Goal: Task Accomplishment & Management: Manage account settings

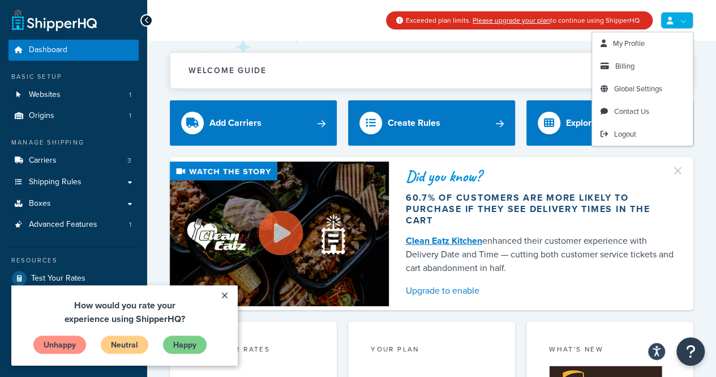
click at [682, 21] on link at bounding box center [677, 20] width 33 height 17
click at [630, 42] on span "My Profile" at bounding box center [629, 43] width 32 height 11
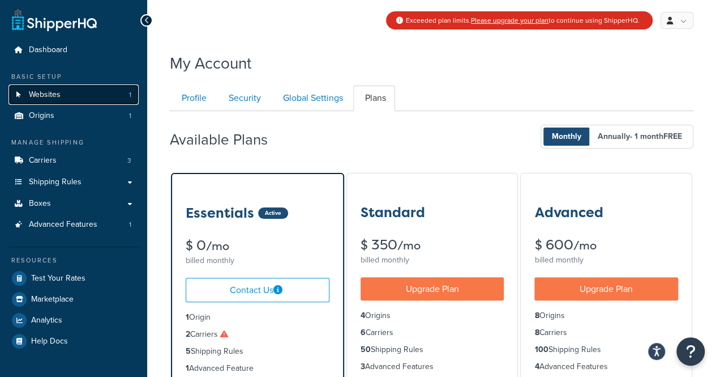
click at [57, 99] on span "Websites" at bounding box center [45, 95] width 32 height 10
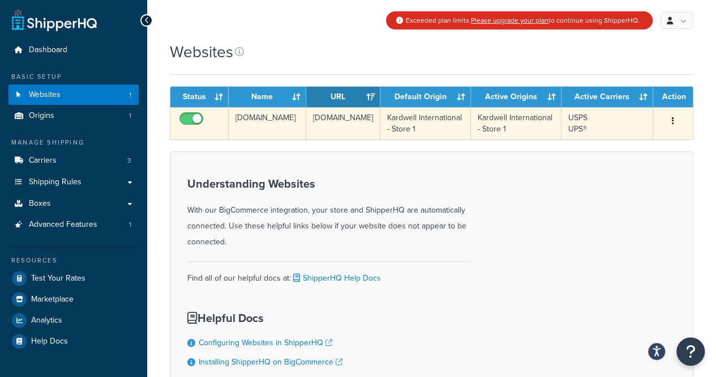
drag, startPoint x: 194, startPoint y: 114, endPoint x: 196, endPoint y: 119, distance: 6.1
click at [194, 114] on input "checkbox" at bounding box center [192, 121] width 31 height 14
checkbox input "false"
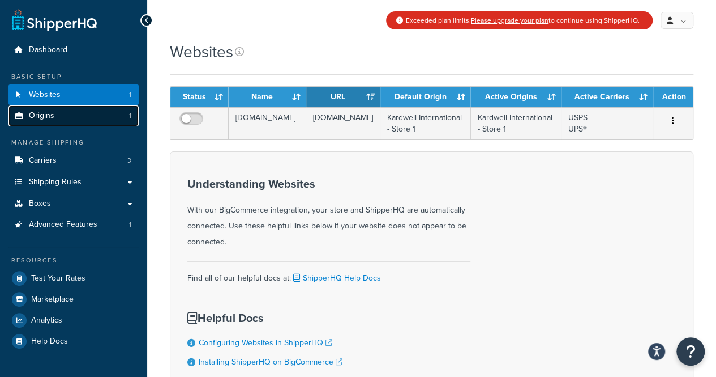
click at [58, 116] on link "Origins 1" at bounding box center [73, 115] width 130 height 21
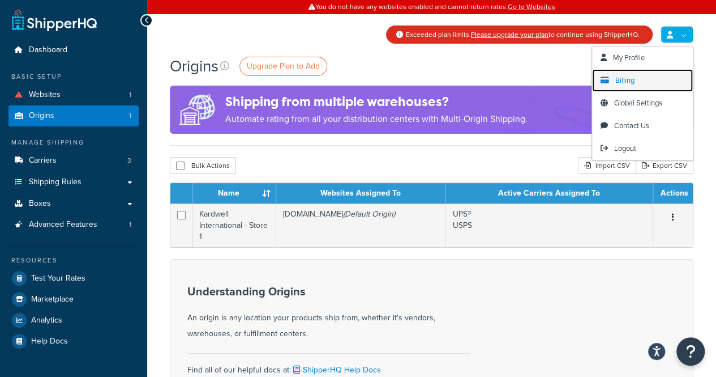
click at [632, 72] on link "Billing" at bounding box center [642, 80] width 101 height 23
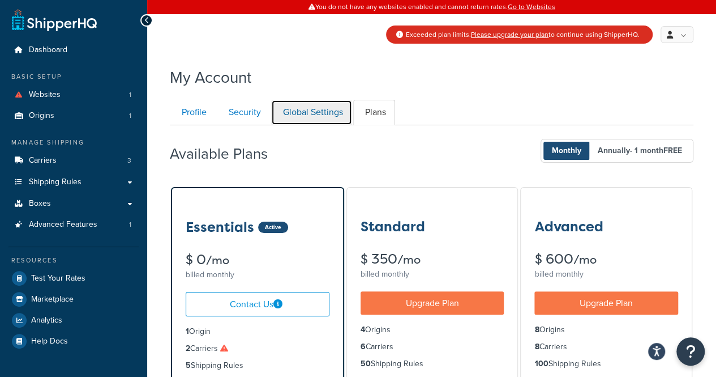
click at [288, 112] on link "Global Settings" at bounding box center [311, 112] width 81 height 25
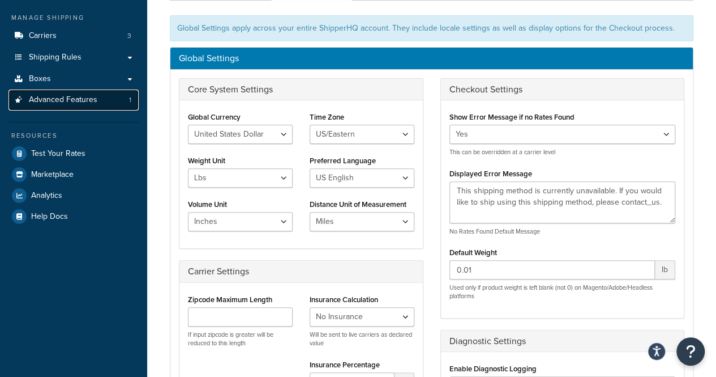
click at [86, 105] on span "Advanced Features" at bounding box center [63, 100] width 69 height 10
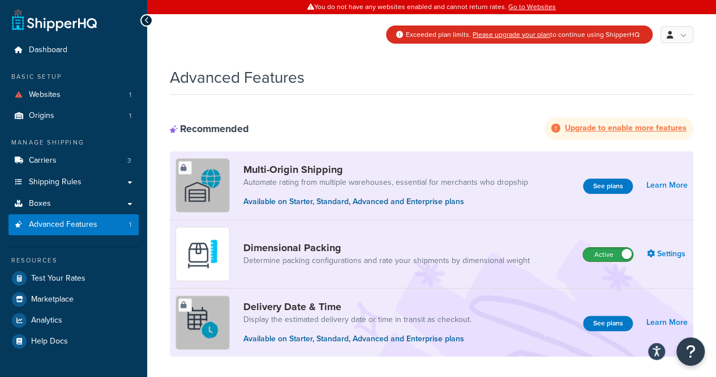
click at [620, 255] on label "Active" at bounding box center [608, 254] width 50 height 14
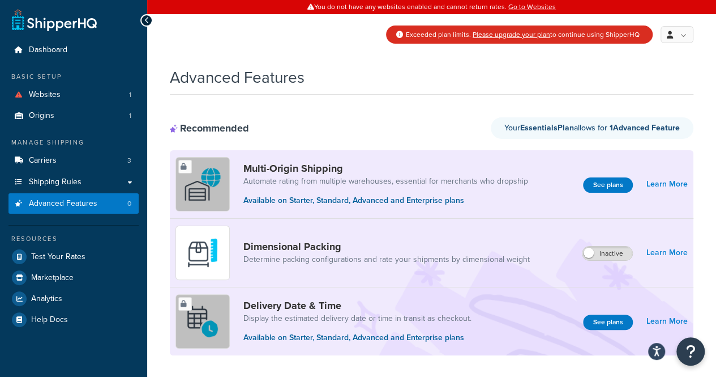
click at [62, 25] on link at bounding box center [54, 19] width 85 height 23
click at [45, 45] on span "Dashboard" at bounding box center [48, 50] width 39 height 10
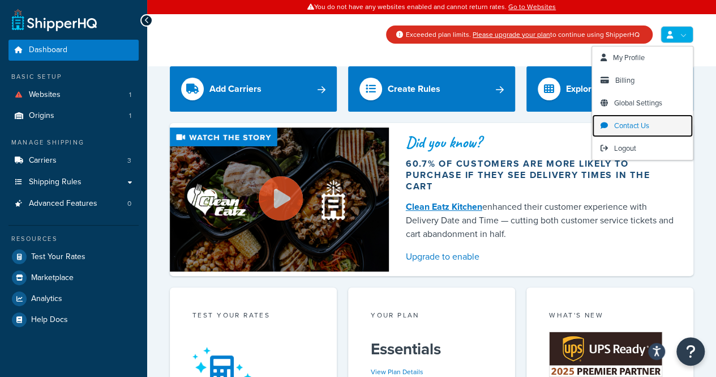
click at [641, 125] on span "Contact Us" at bounding box center [631, 125] width 35 height 11
